Goal: Information Seeking & Learning: Learn about a topic

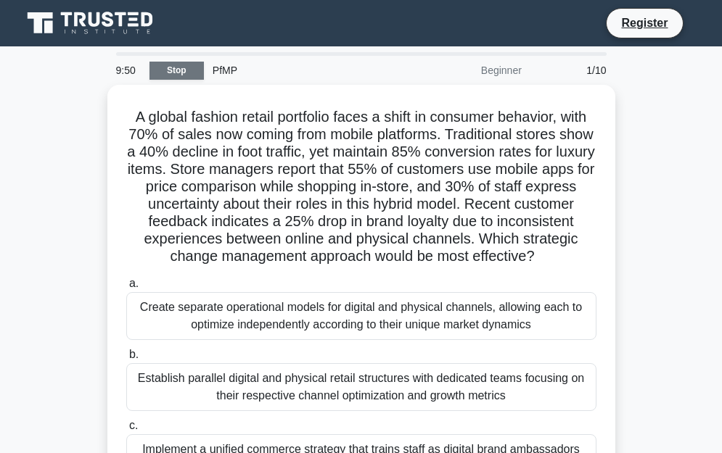
click at [186, 74] on link "Stop" at bounding box center [176, 71] width 54 height 18
click at [507, 72] on div "Beginner" at bounding box center [466, 70] width 127 height 29
click at [228, 73] on div "PfMP" at bounding box center [303, 70] width 199 height 29
